Goal: Task Accomplishment & Management: Manage account settings

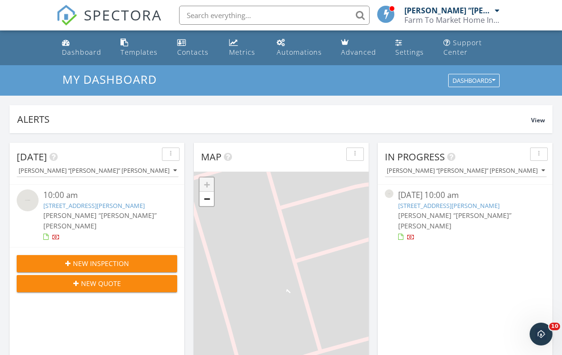
click at [131, 208] on link "833 King Eider, Converse, TX 78109" at bounding box center [93, 205] width 101 height 9
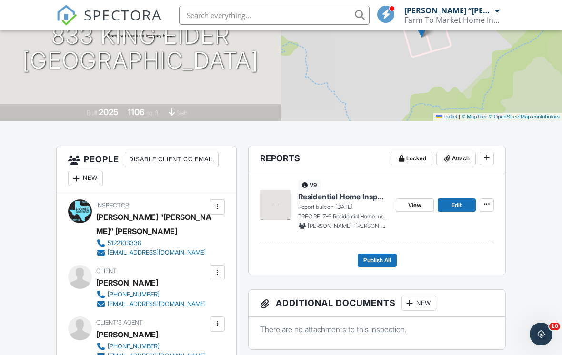
scroll to position [147, 0]
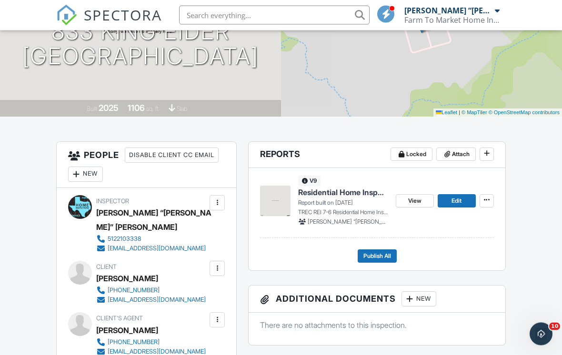
click at [458, 199] on span "Edit" at bounding box center [456, 202] width 10 height 10
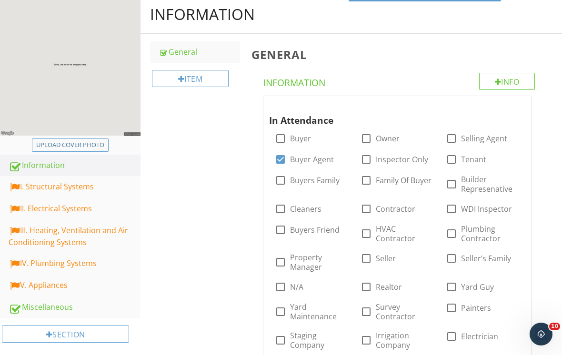
scroll to position [83, 0]
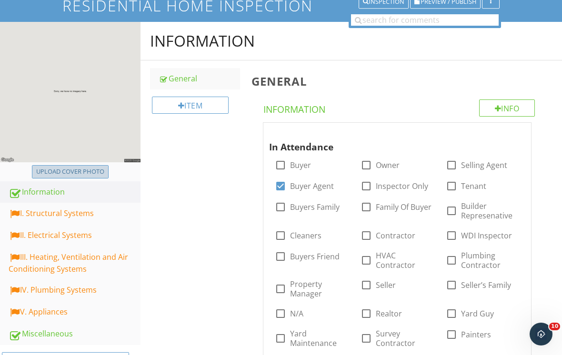
click at [94, 171] on div "Upload cover photo" at bounding box center [70, 172] width 68 height 10
type input "C:\fakepath\dji_fly_20250929_111604_548_1759177292412_photo.jpeg"
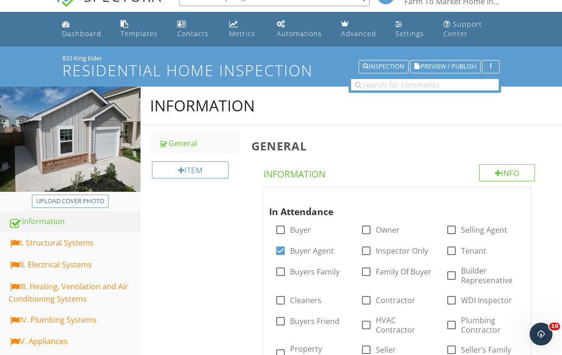
scroll to position [0, 0]
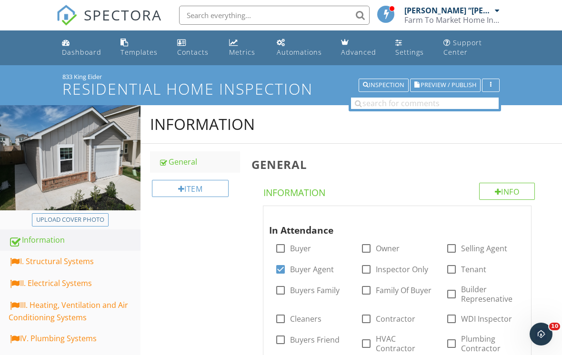
click at [85, 54] on div "Dashboard" at bounding box center [82, 52] width 40 height 9
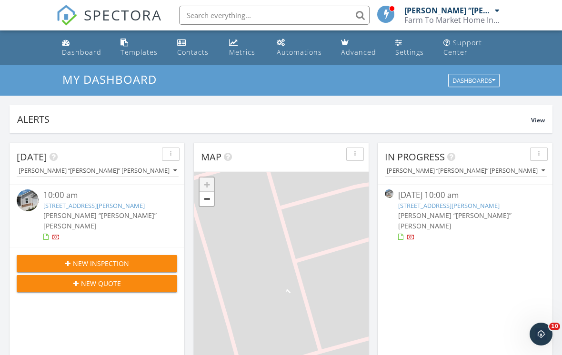
click at [125, 205] on link "833 King Eider, Converse, TX 78109" at bounding box center [93, 205] width 101 height 9
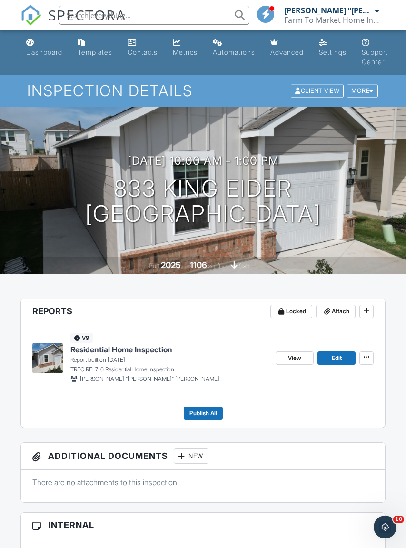
click at [53, 55] on div "Dashboard" at bounding box center [44, 52] width 36 height 8
